Goal: Information Seeking & Learning: Learn about a topic

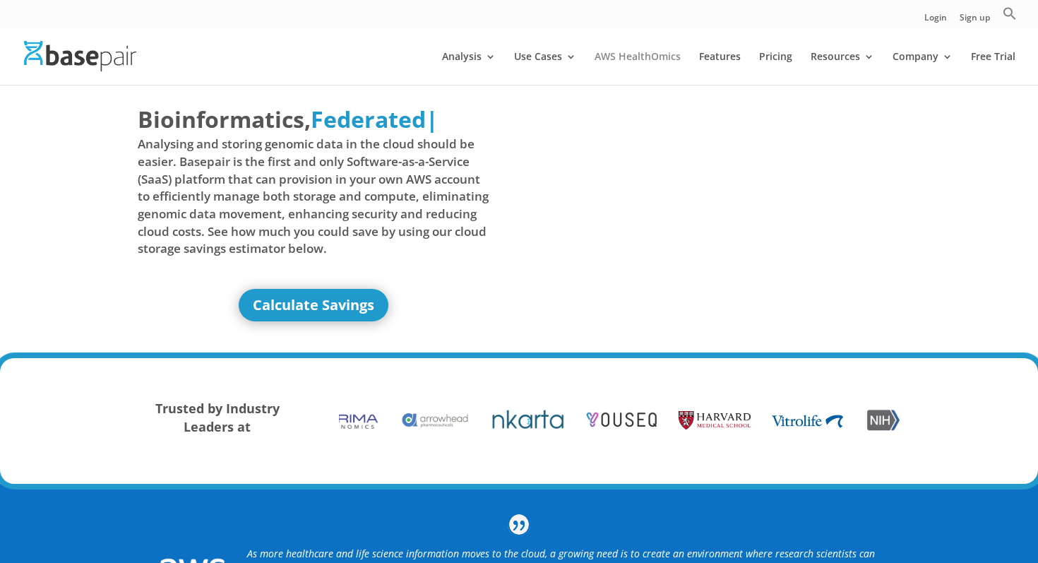
click at [659, 54] on link "AWS HealthOmics" at bounding box center [637, 68] width 86 height 33
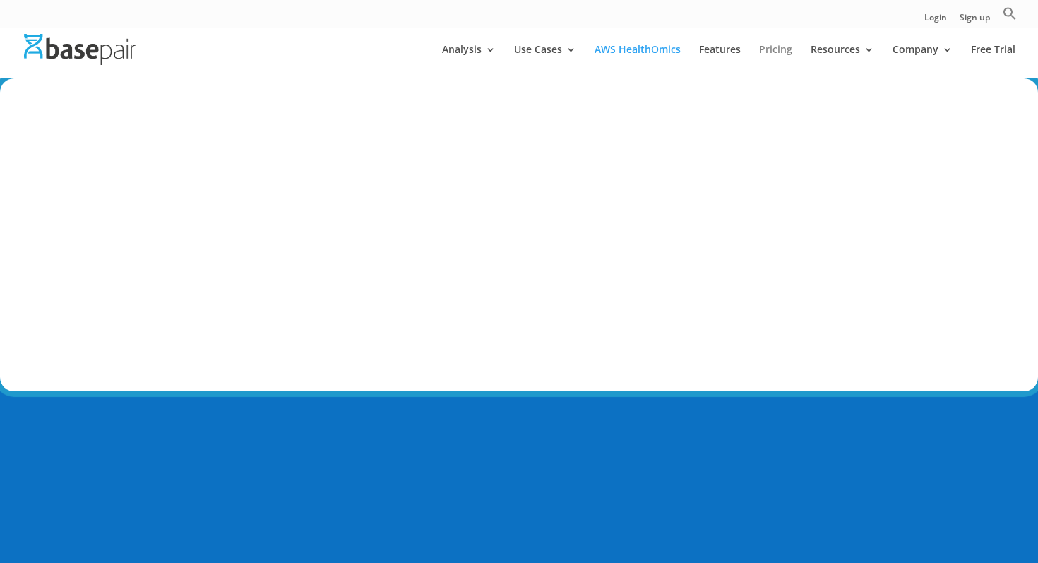
click at [775, 47] on link "Pricing" at bounding box center [775, 60] width 33 height 33
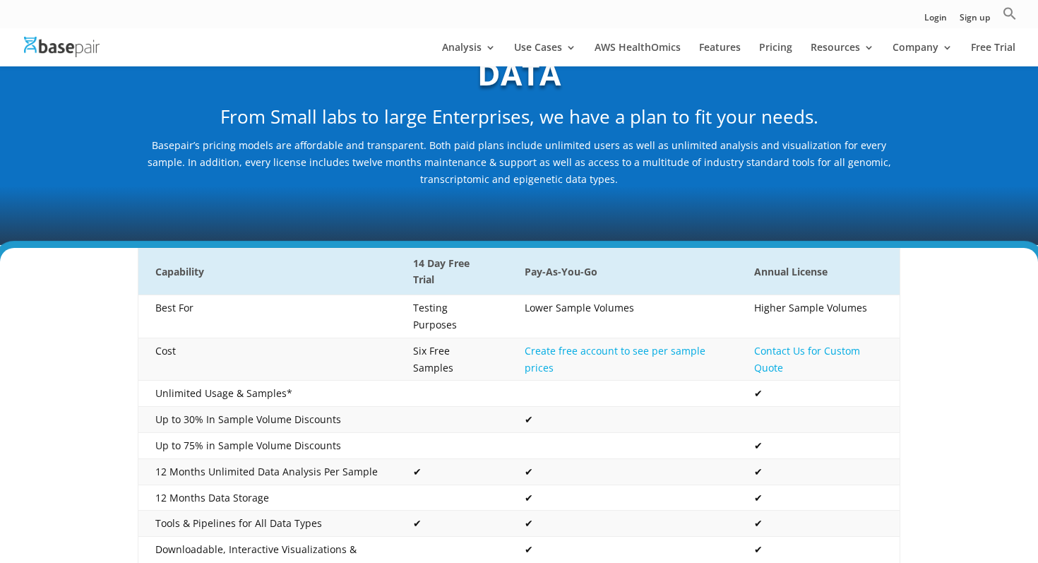
scroll to position [119, 0]
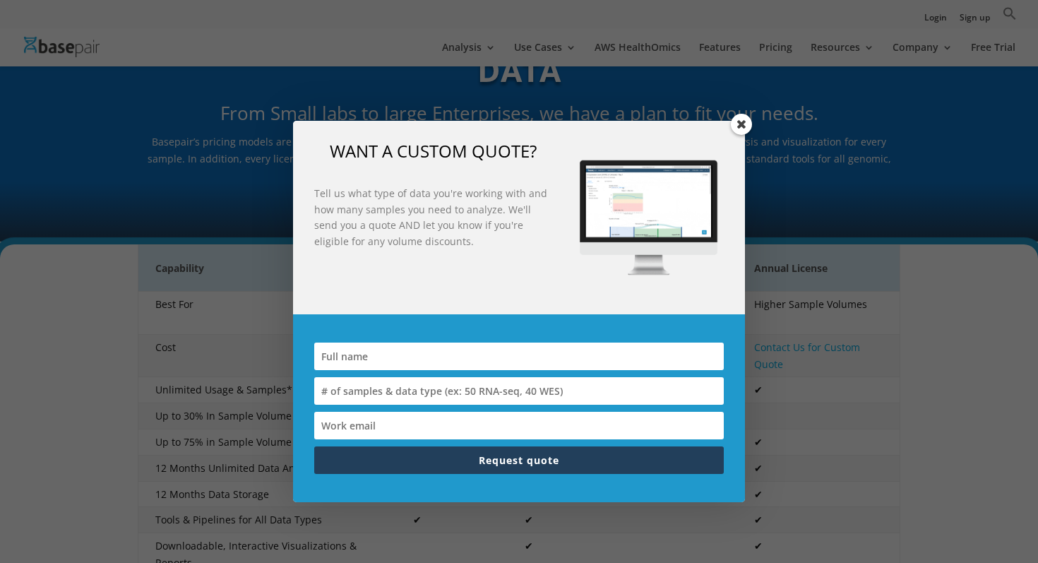
click at [735, 121] on span at bounding box center [741, 124] width 21 height 21
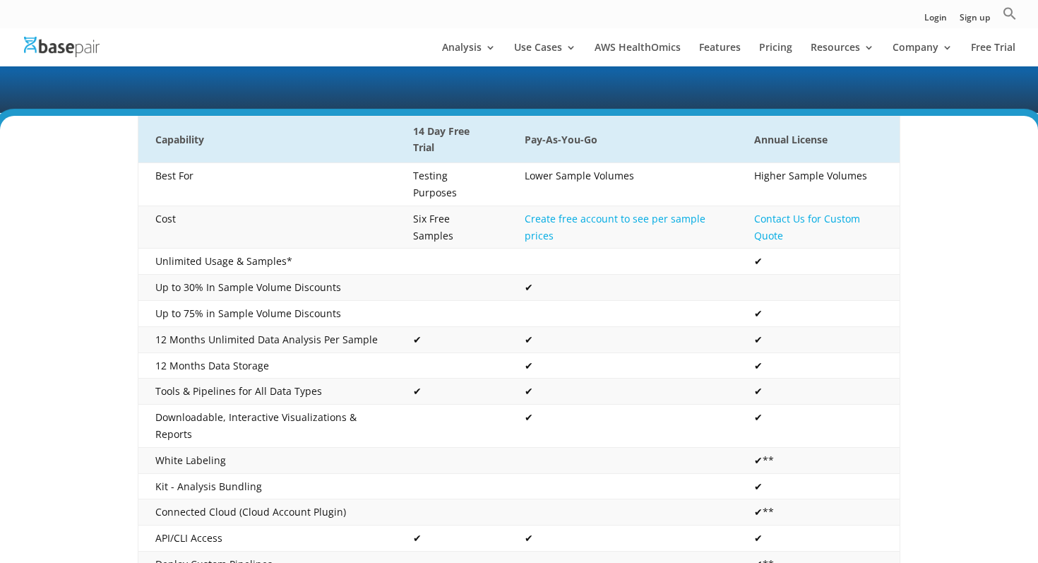
scroll to position [0, 0]
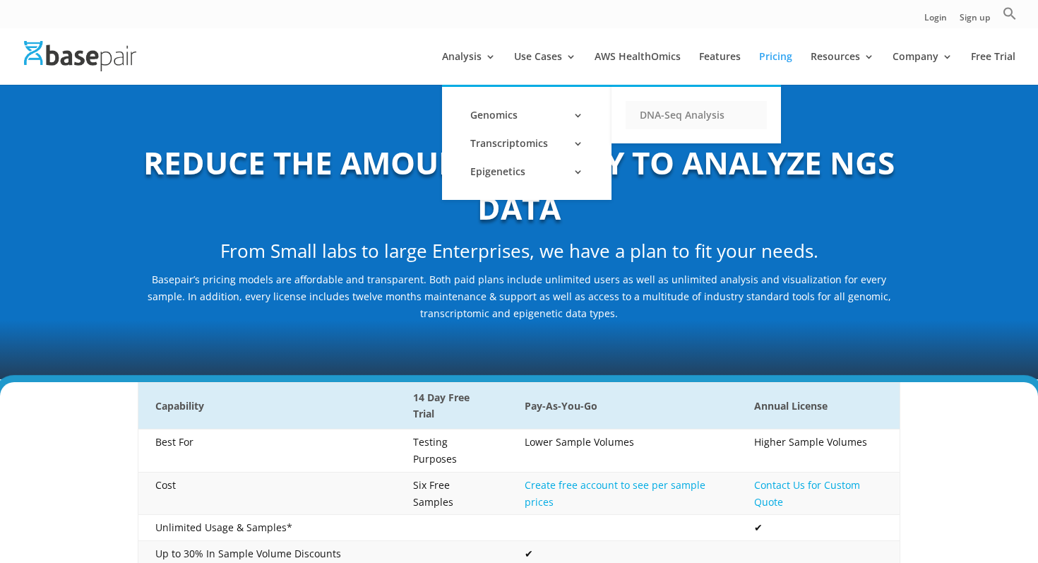
click at [656, 118] on link "DNA-Seq Analysis" at bounding box center [695, 115] width 141 height 28
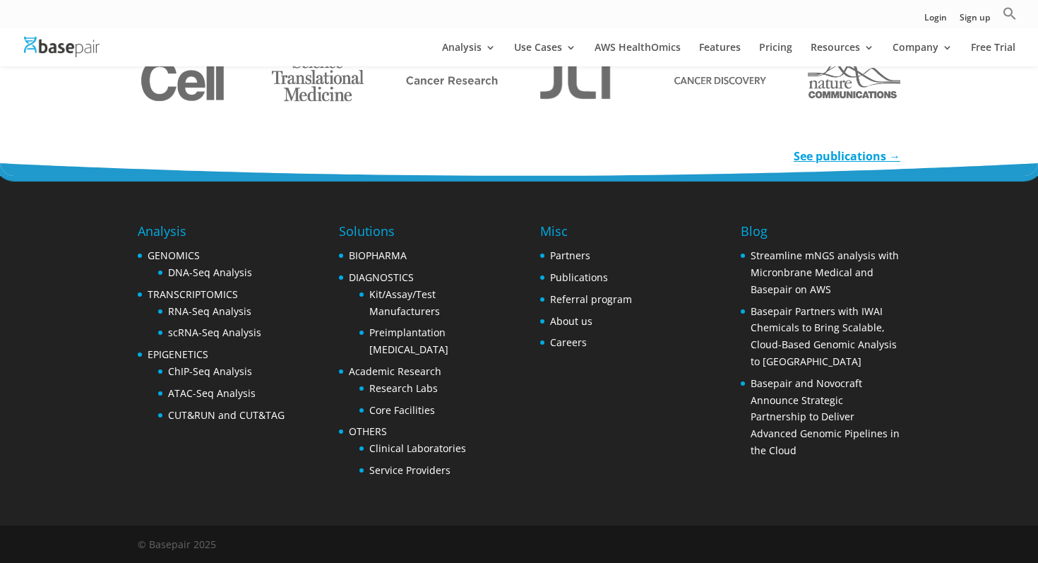
scroll to position [2221, 0]
